Goal: Task Accomplishment & Management: Use online tool/utility

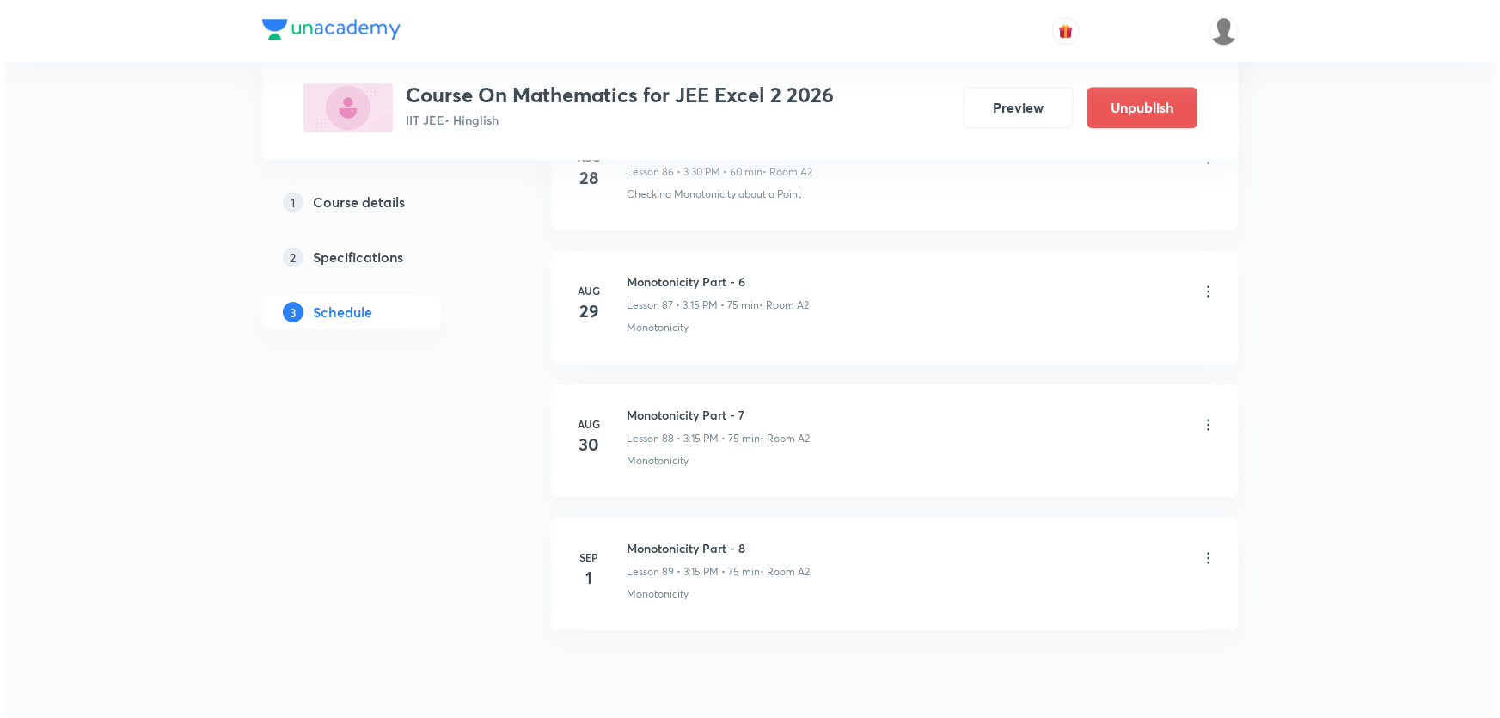
scroll to position [12500, 0]
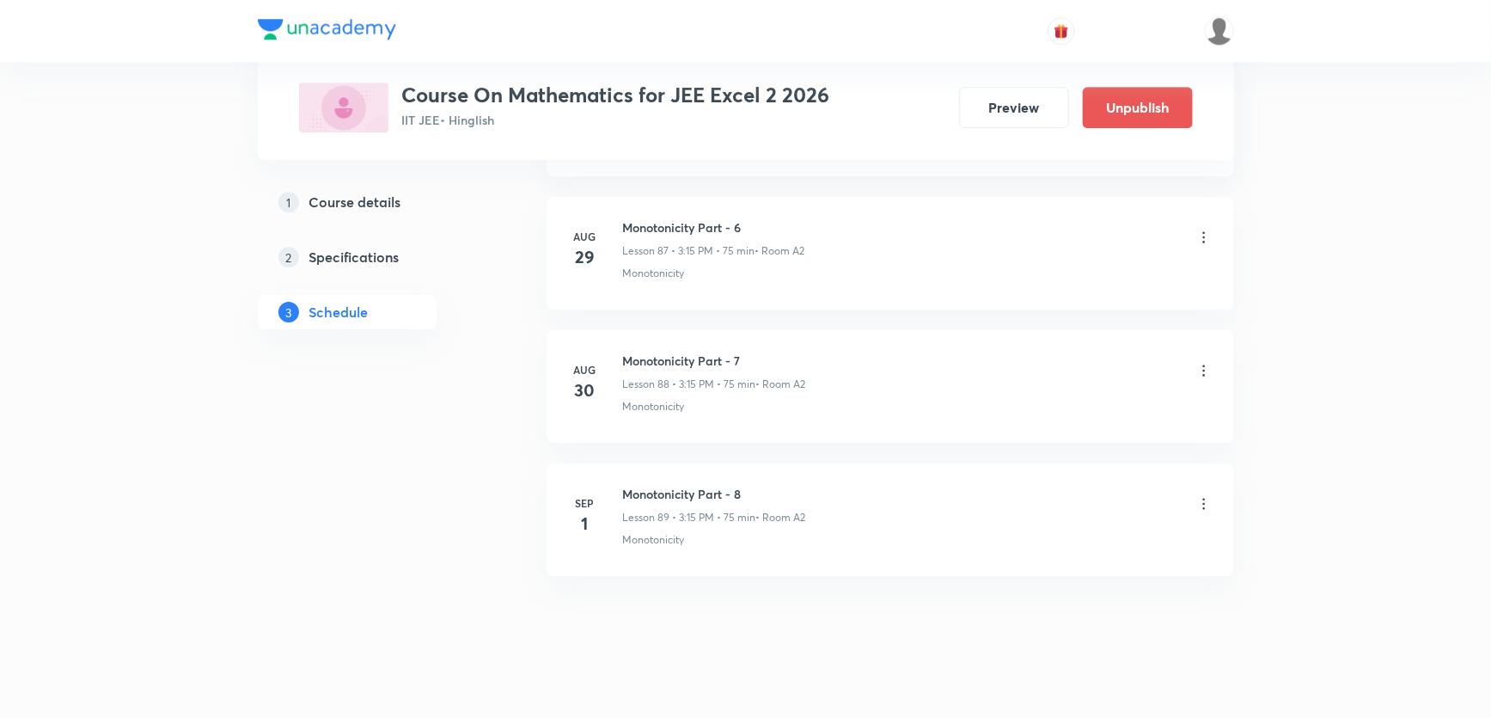
click at [1203, 495] on icon at bounding box center [1204, 503] width 17 height 17
click at [1059, 524] on li "Edit" at bounding box center [1115, 528] width 188 height 32
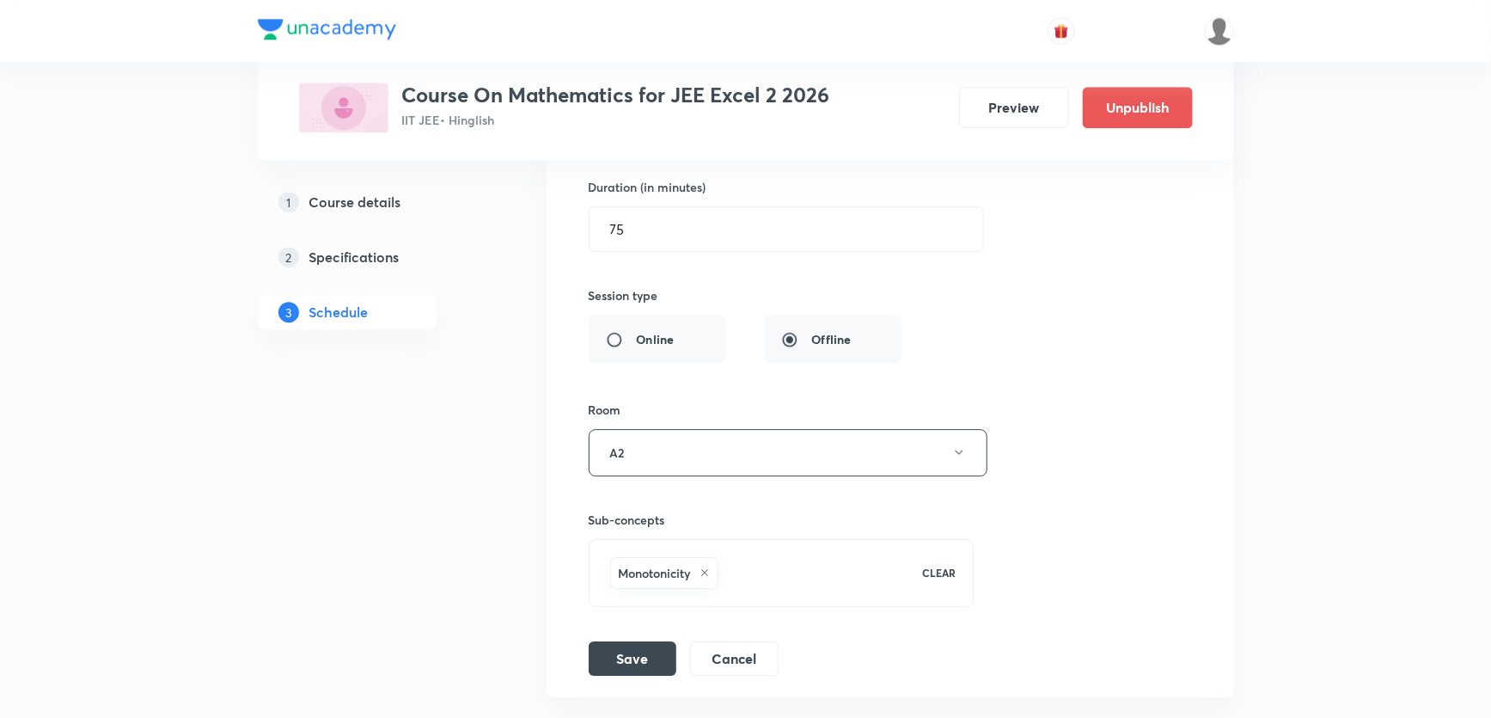
scroll to position [12292, 0]
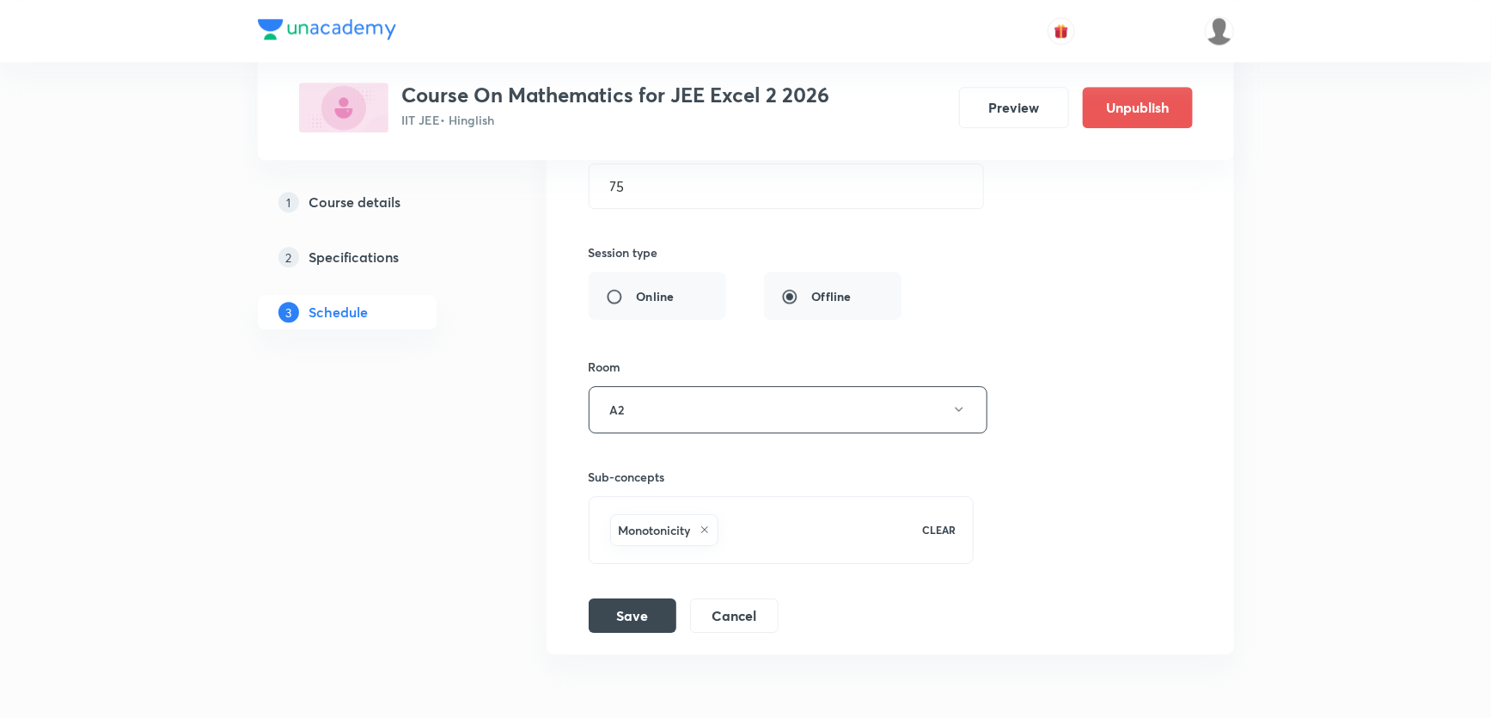
click at [705, 524] on icon at bounding box center [705, 529] width 10 height 10
click at [662, 513] on span "Select concepts that wil be covered in this session" at bounding box center [747, 520] width 280 height 14
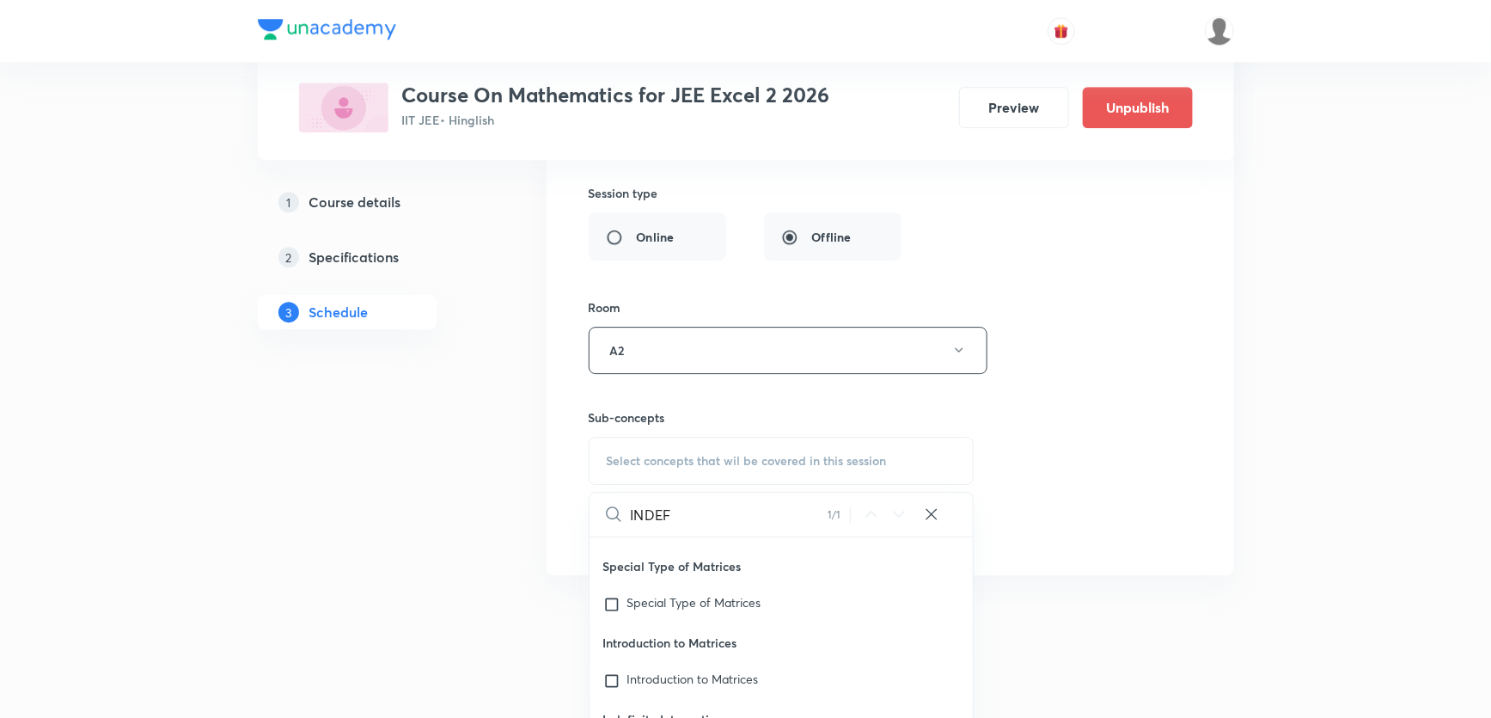
scroll to position [12449, 0]
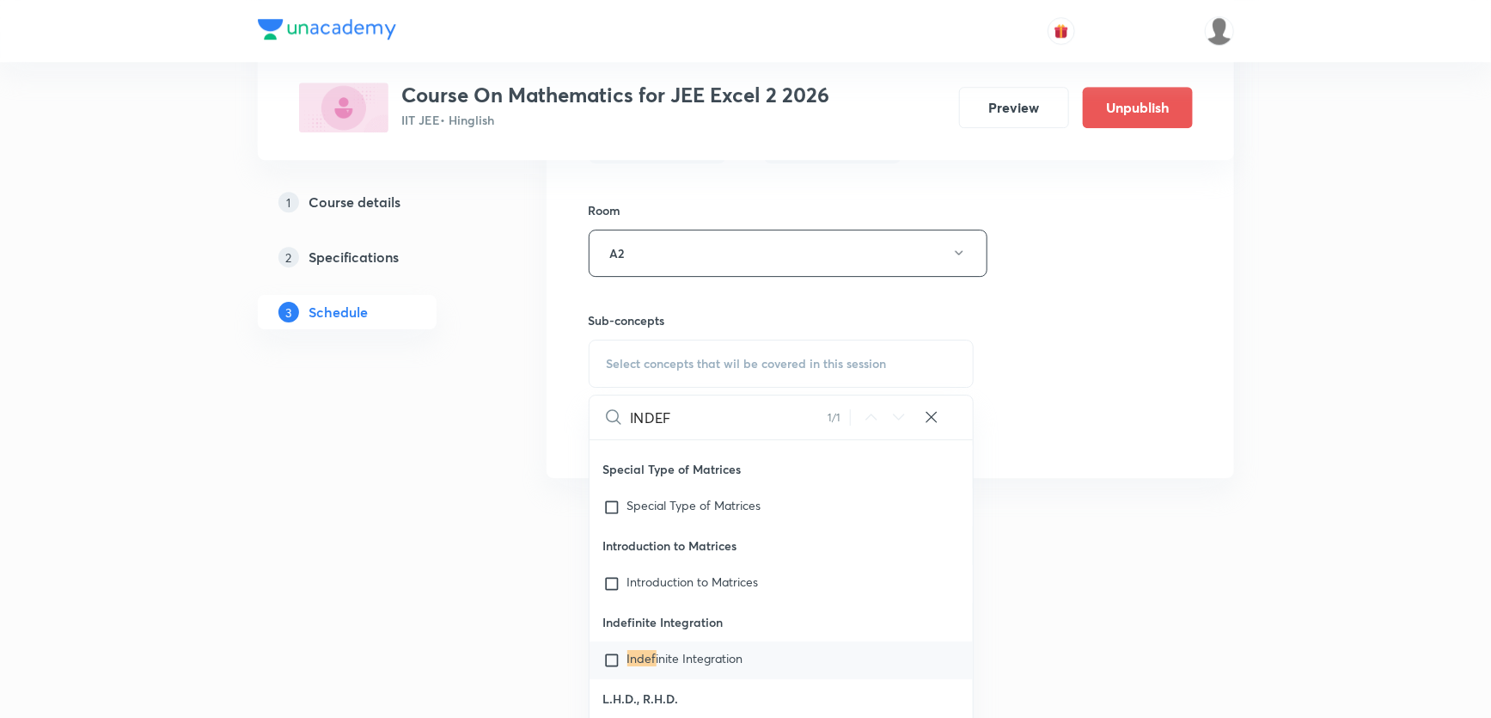
type input "INDEF"
click at [676, 641] on div "Indef inite Integration" at bounding box center [782, 660] width 384 height 38
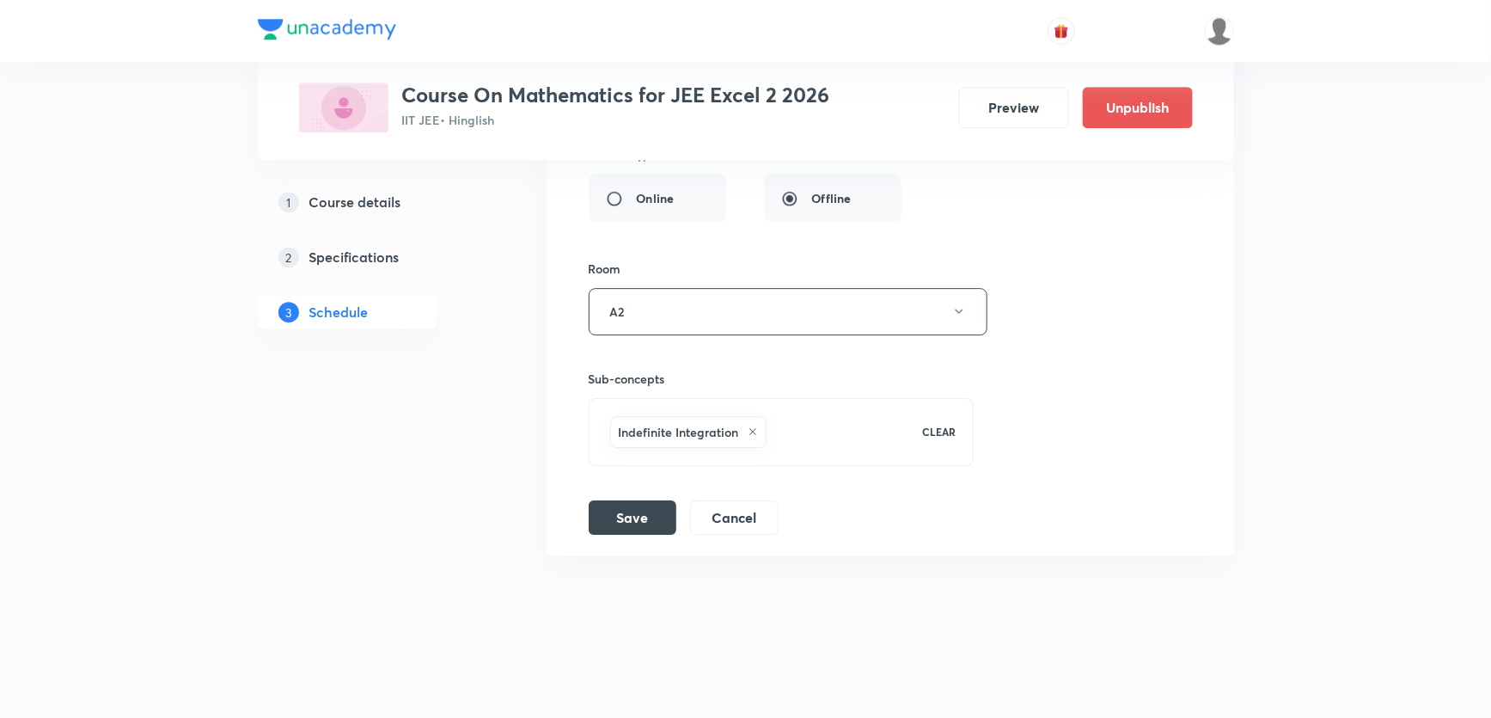
scroll to position [12371, 0]
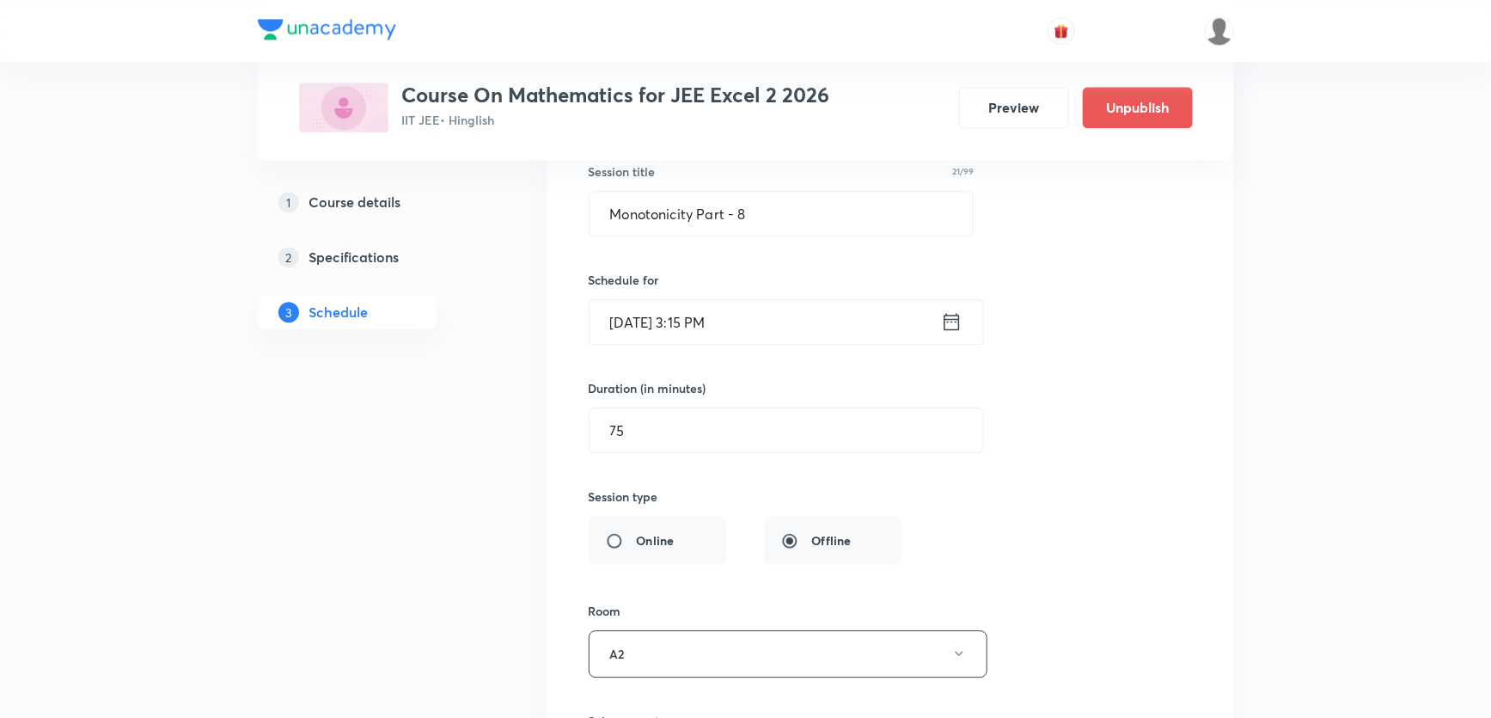
scroll to position [11980, 0]
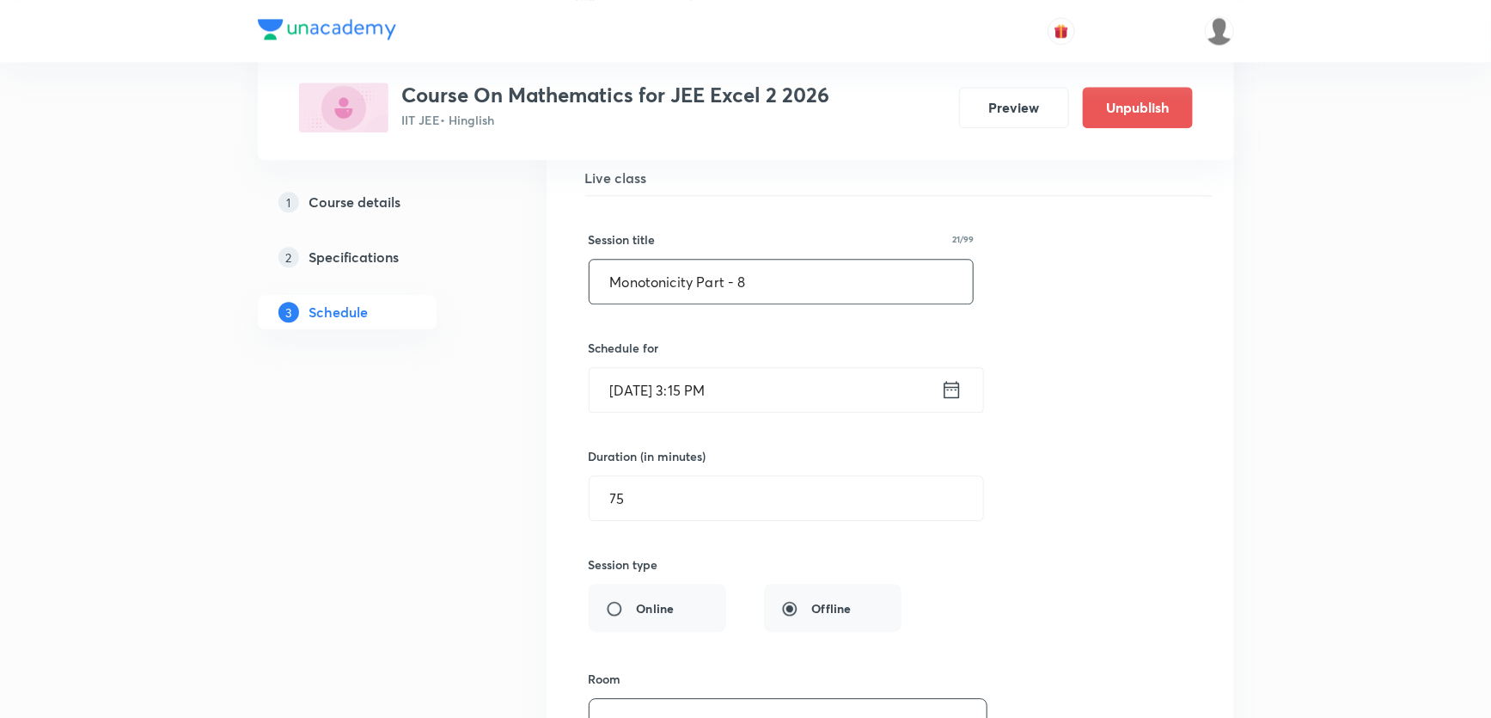
drag, startPoint x: 696, startPoint y: 268, endPoint x: 424, endPoint y: 273, distance: 272.5
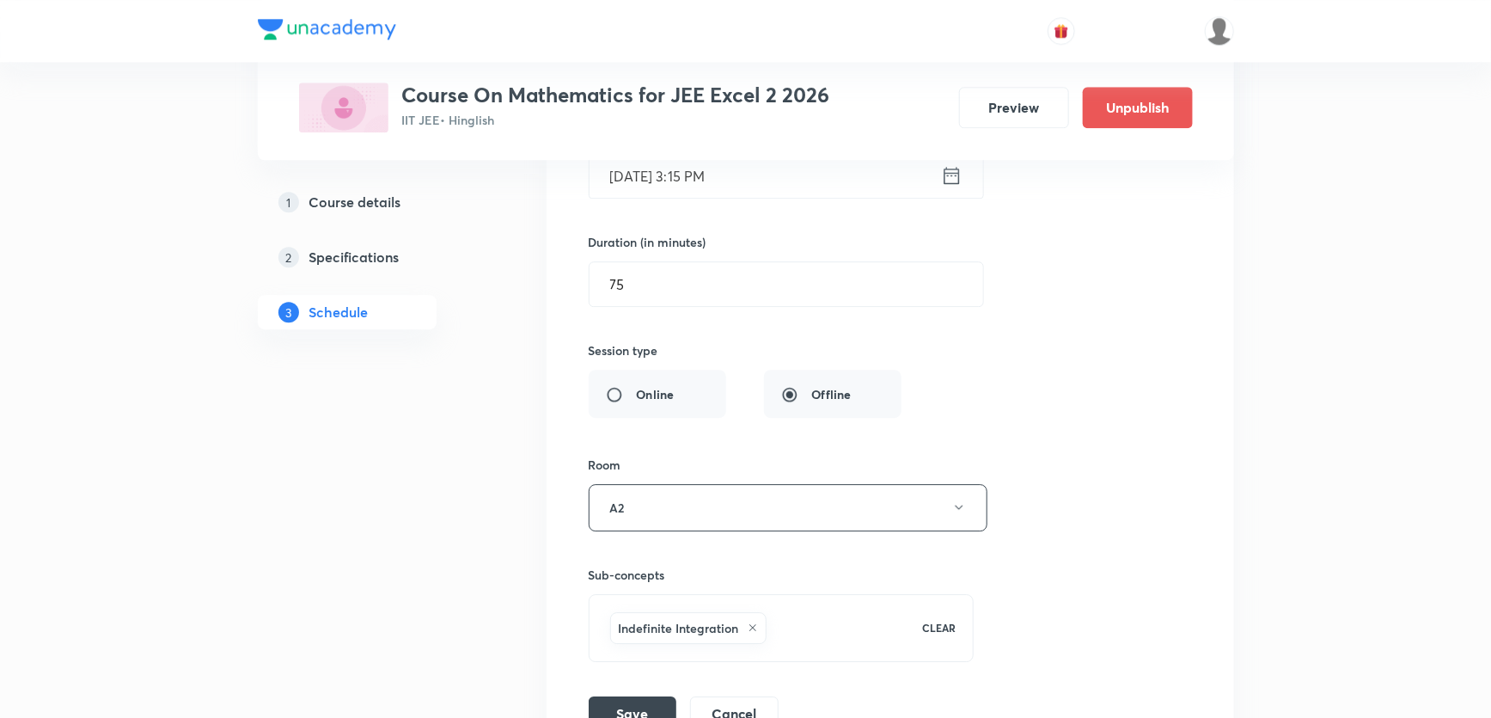
scroll to position [12215, 0]
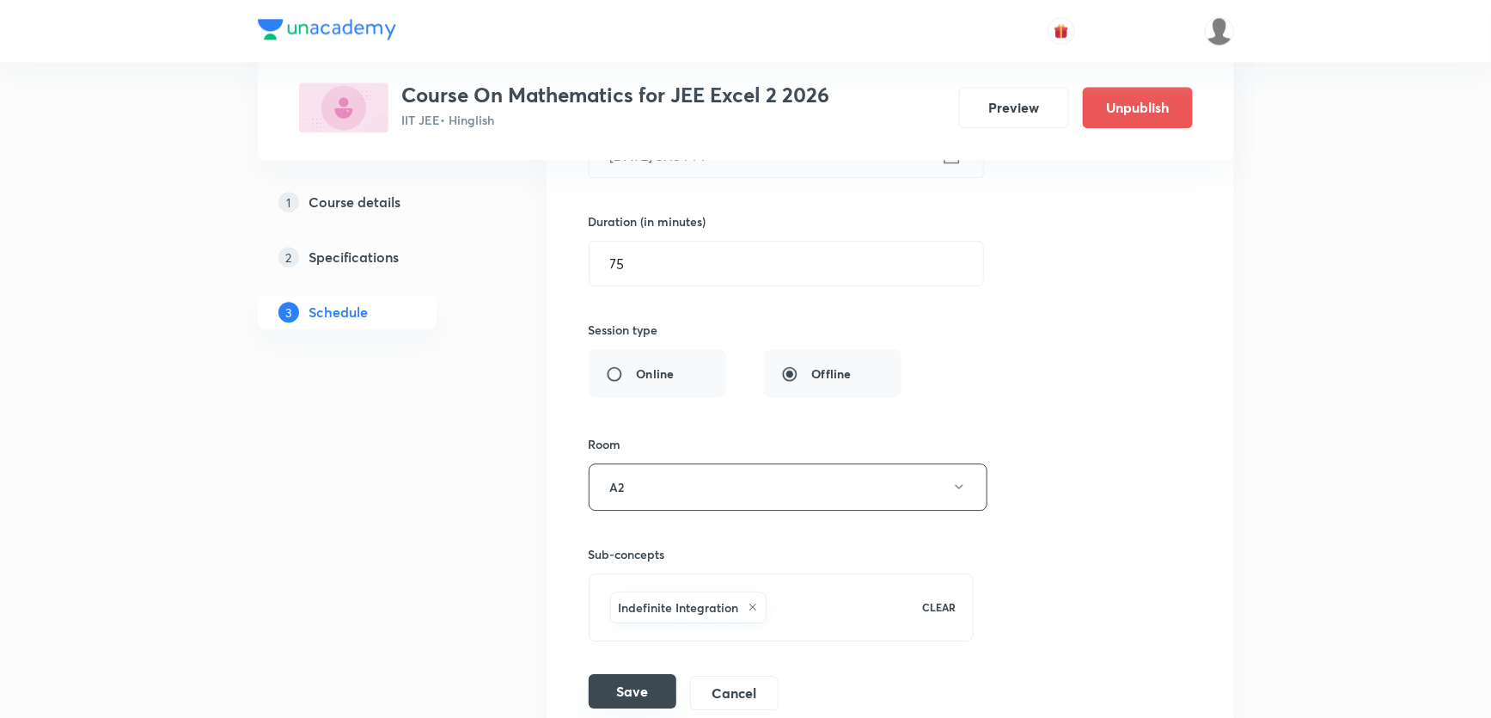
type input "Indefnite Integral Part - 1"
click at [658, 674] on button "Save" at bounding box center [633, 691] width 88 height 34
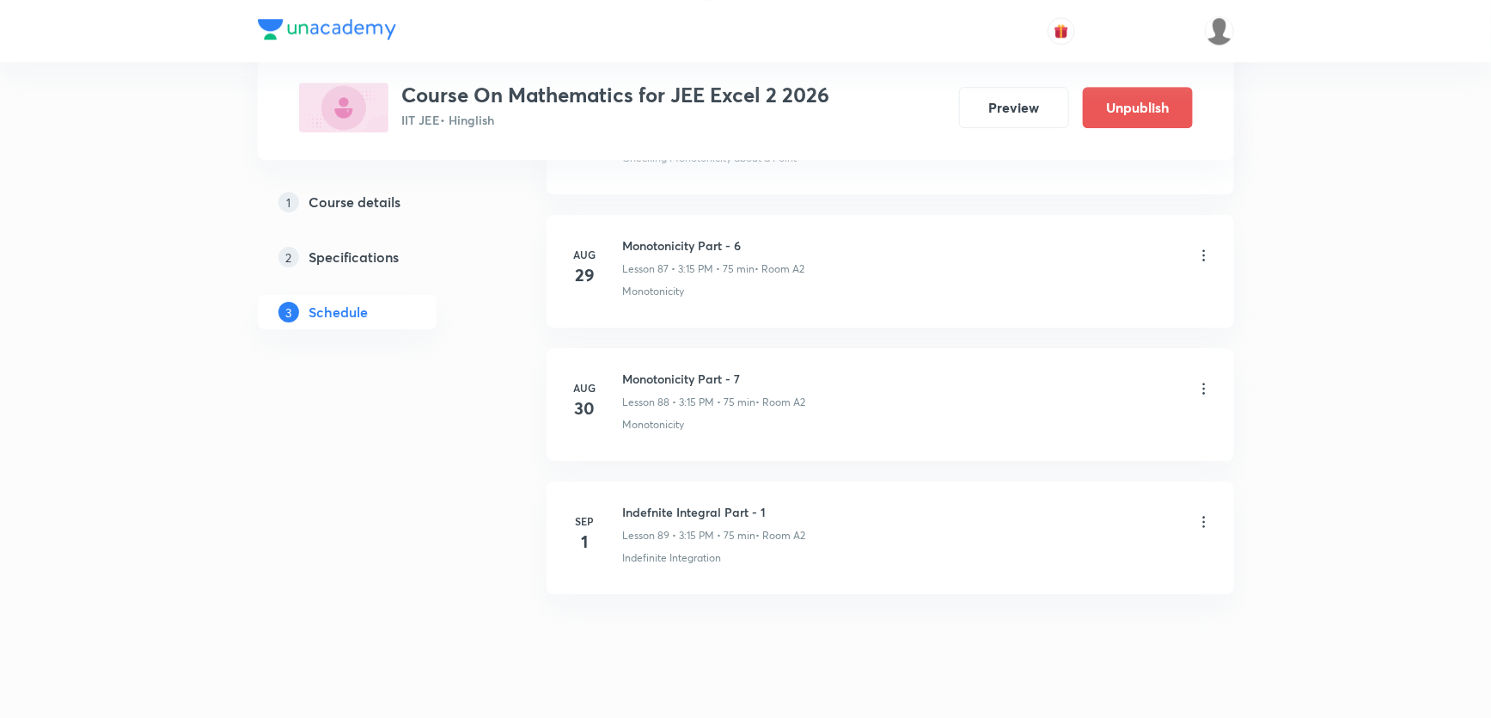
scroll to position [12500, 0]
